Goal: Task Accomplishment & Management: Manage account settings

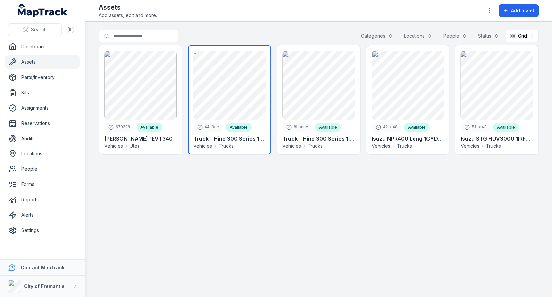
click at [260, 116] on link at bounding box center [229, 99] width 83 height 109
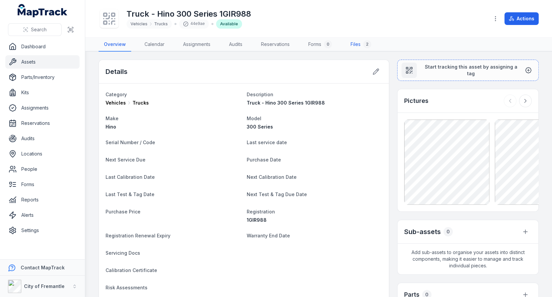
click at [370, 41] on div "2" at bounding box center [367, 44] width 8 height 8
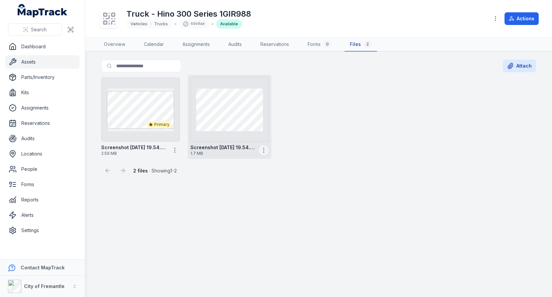
click at [264, 150] on circle "button" at bounding box center [263, 150] width 1 height 1
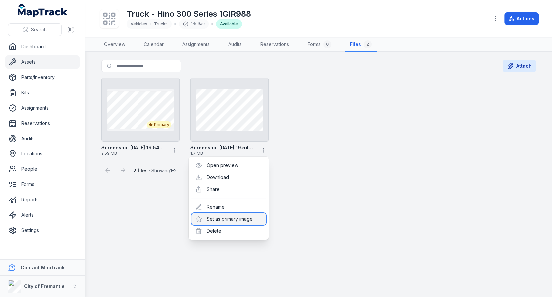
click at [235, 219] on div "Set as primary image" at bounding box center [228, 219] width 75 height 12
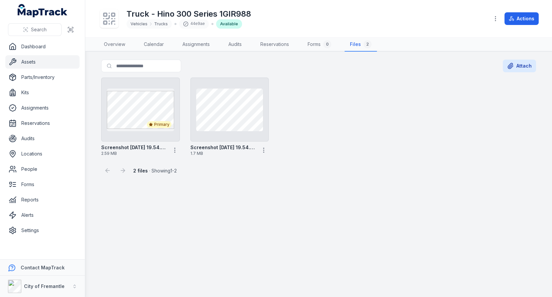
click at [301, 188] on main "Search for files Attach Primary Screenshot [DATE] 19.54.05 2.59 MB Screenshot […" at bounding box center [318, 174] width 467 height 245
click at [39, 59] on link "Assets" at bounding box center [42, 61] width 74 height 13
click at [326, 145] on div "Screenshot [DATE] 19.54.05 2.59 MB Primary Screenshot [DATE] 19.54.00 1.7 MB" at bounding box center [319, 117] width 440 height 84
